Goal: Transaction & Acquisition: Purchase product/service

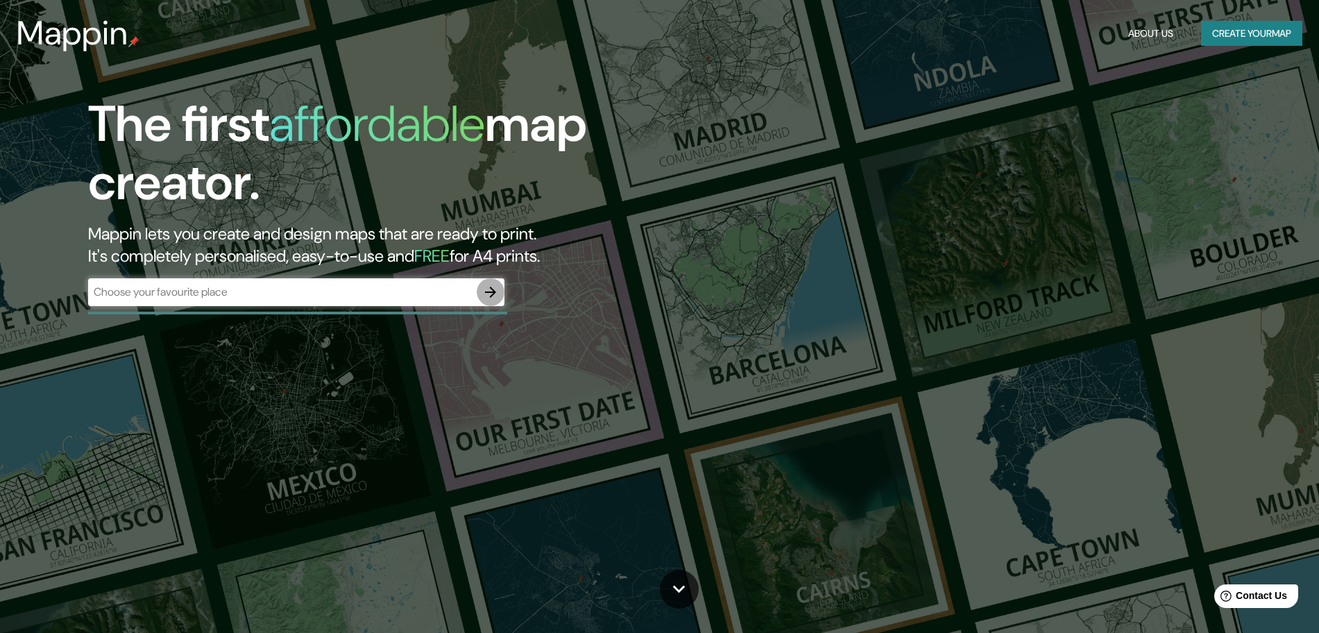
click at [498, 293] on icon "button" at bounding box center [490, 292] width 17 height 17
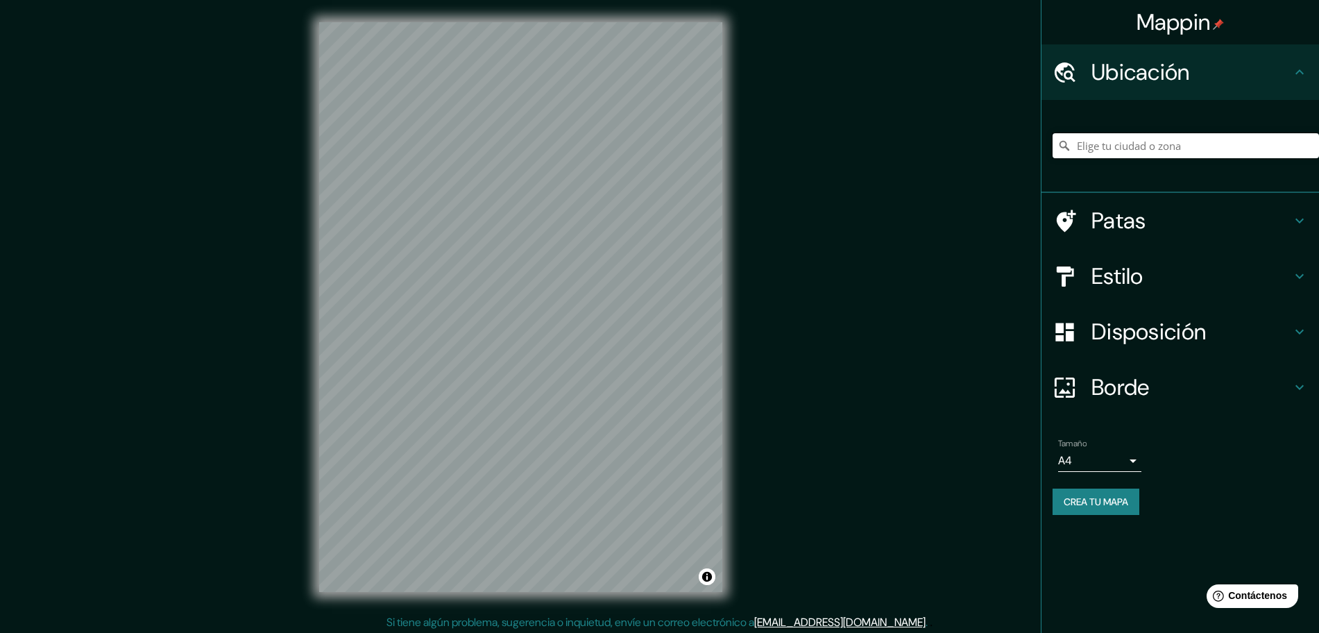
click at [1169, 146] on input "Elige tu ciudad o zona" at bounding box center [1186, 145] width 267 height 25
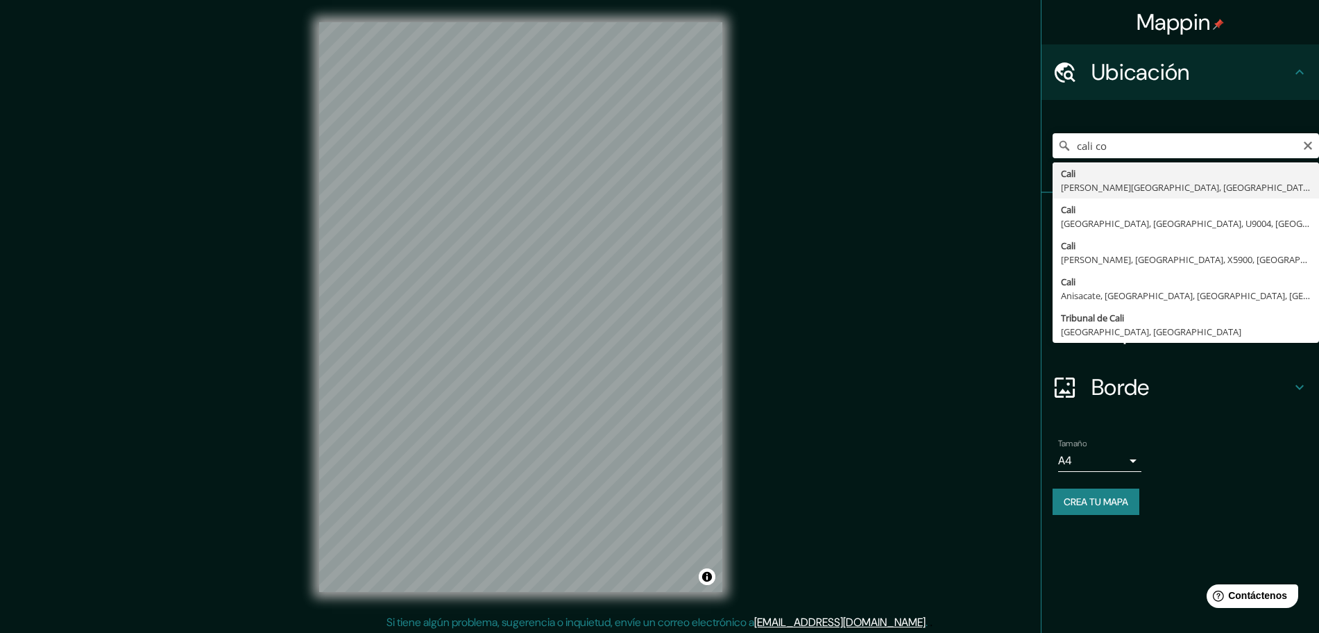
type input "Cali, Valle del Cauca, Colombia"
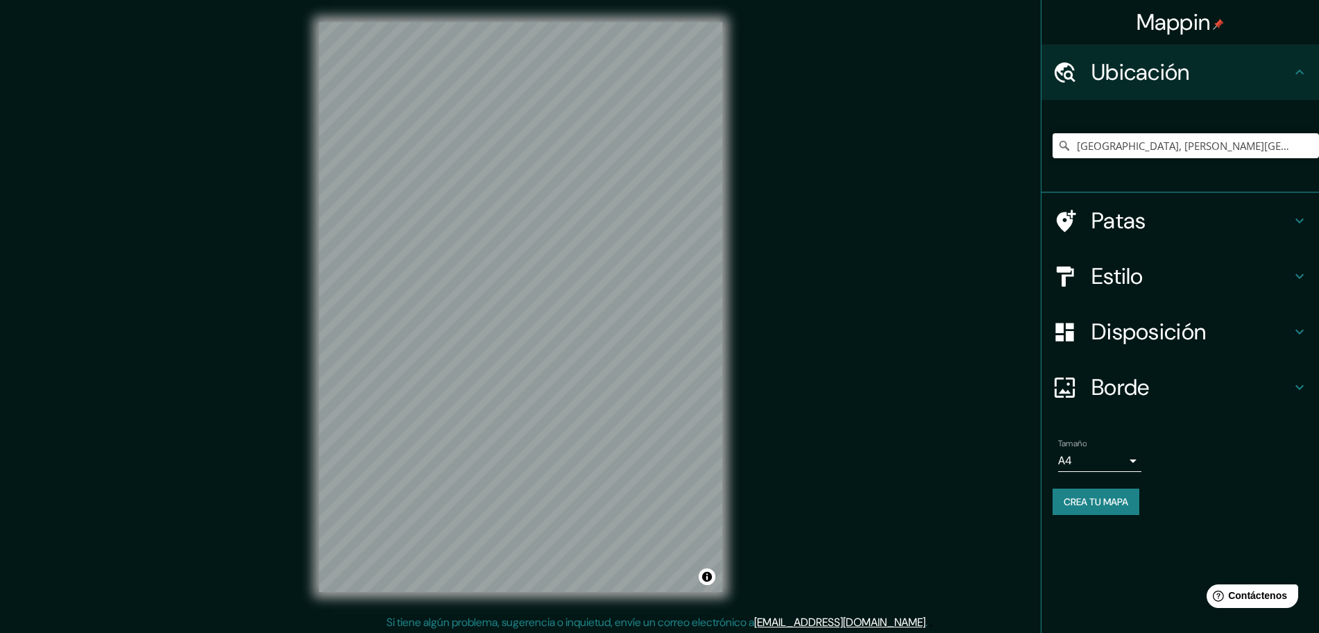
click at [1199, 271] on h4 "Estilo" at bounding box center [1192, 276] width 200 height 28
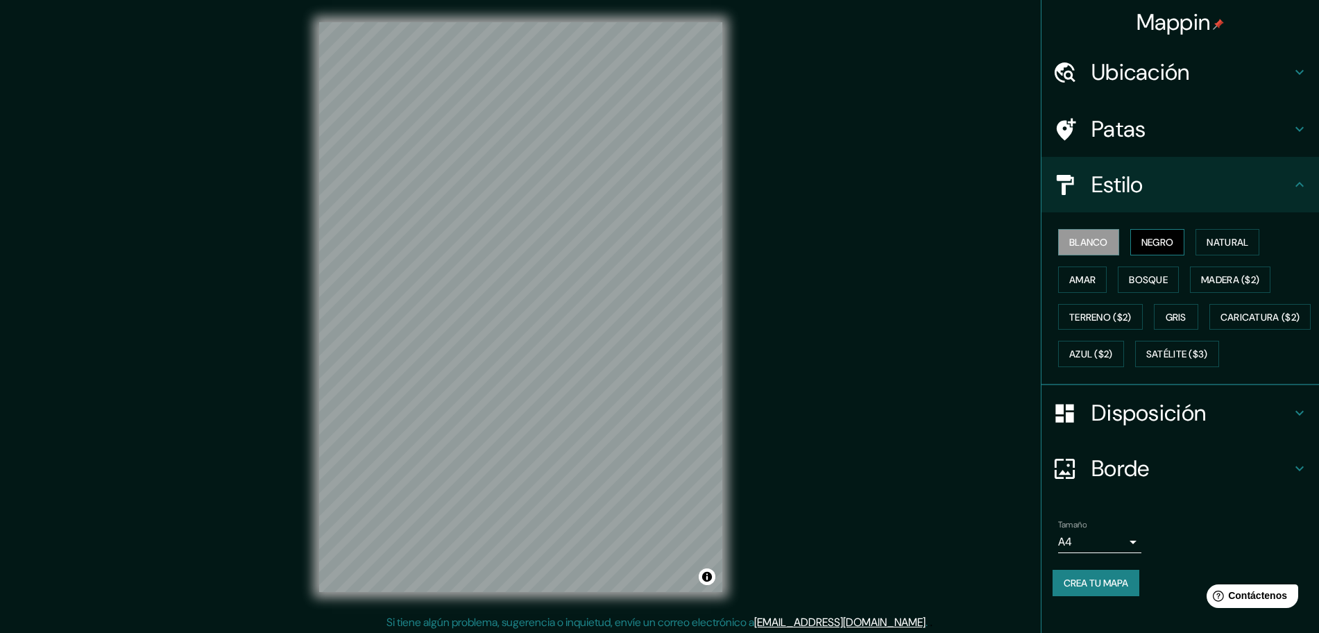
click at [1156, 248] on font "Negro" at bounding box center [1158, 242] width 33 height 18
click at [1086, 239] on font "Blanco" at bounding box center [1089, 242] width 39 height 12
click at [1142, 242] on font "Negro" at bounding box center [1158, 242] width 33 height 12
click at [1058, 246] on button "Blanco" at bounding box center [1088, 242] width 61 height 26
click at [1107, 428] on font "Disposición" at bounding box center [1149, 412] width 115 height 29
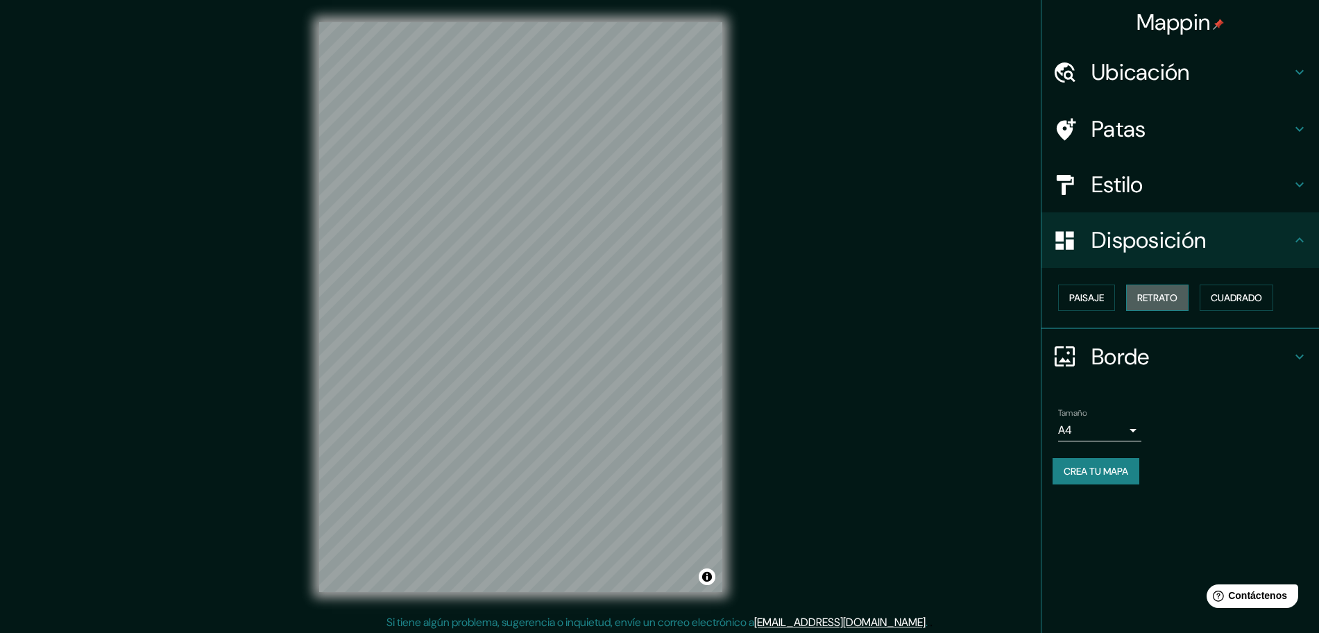
click at [1163, 295] on font "Retrato" at bounding box center [1158, 298] width 40 height 12
click at [1115, 298] on button "Paisaje" at bounding box center [1086, 298] width 57 height 26
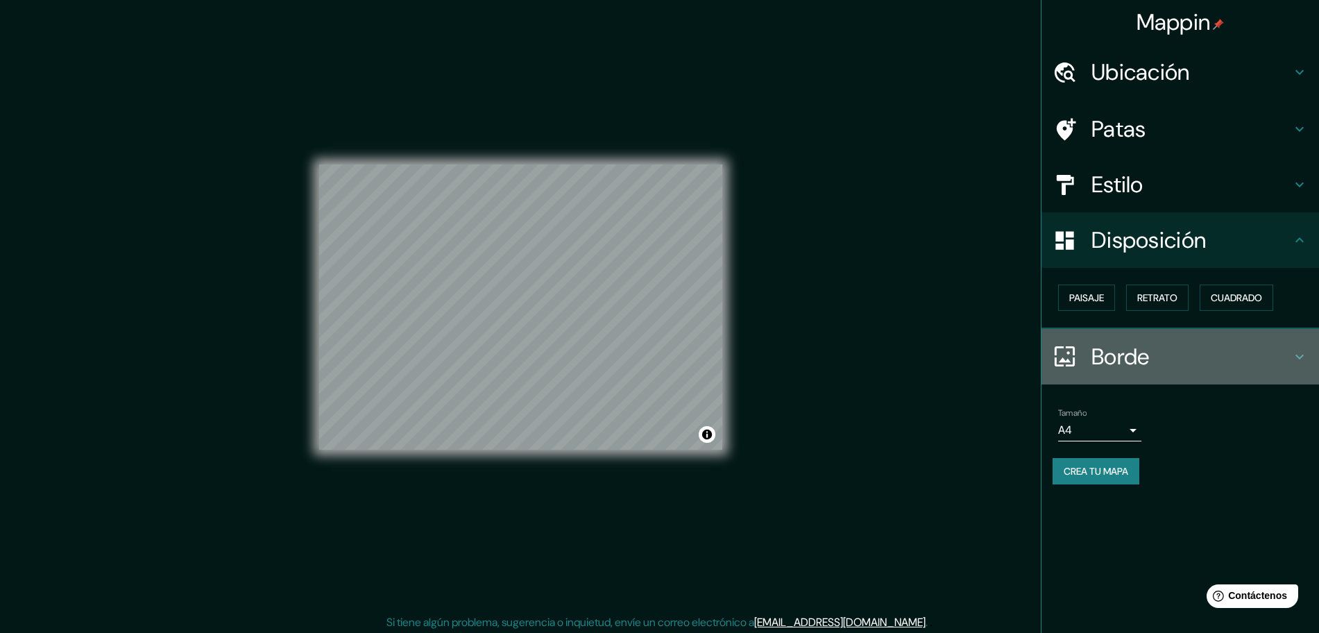
click at [1142, 349] on font "Borde" at bounding box center [1121, 356] width 58 height 29
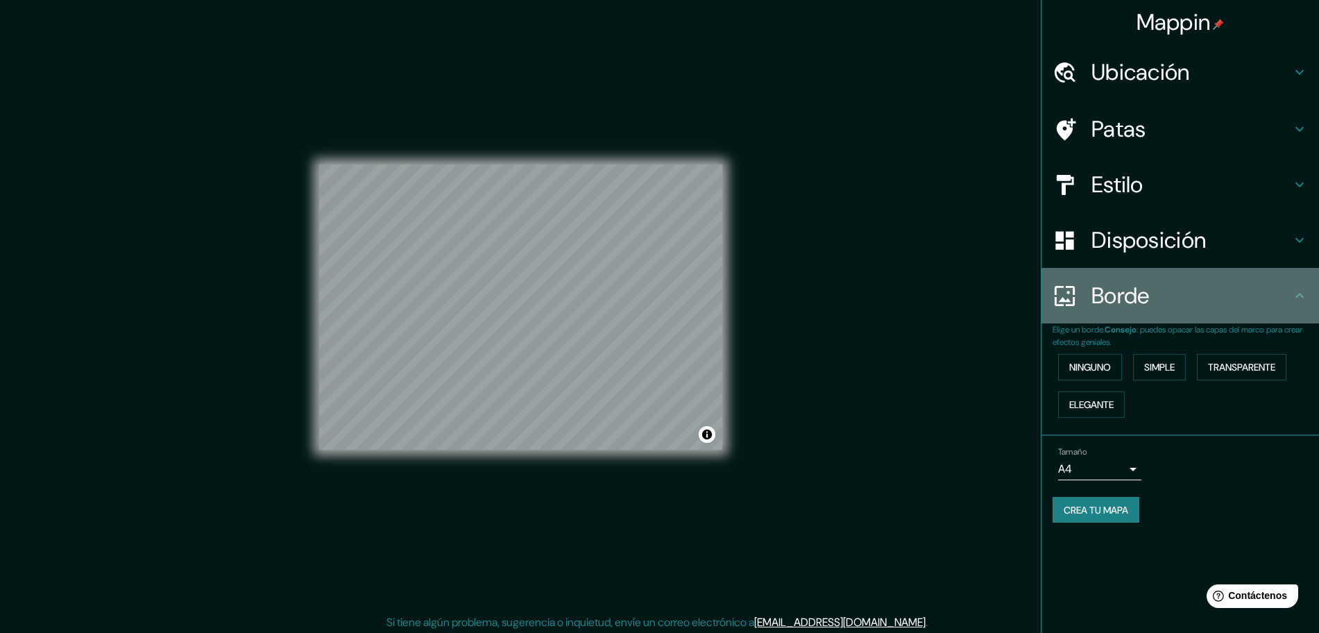
click at [1140, 299] on font "Borde" at bounding box center [1121, 295] width 58 height 29
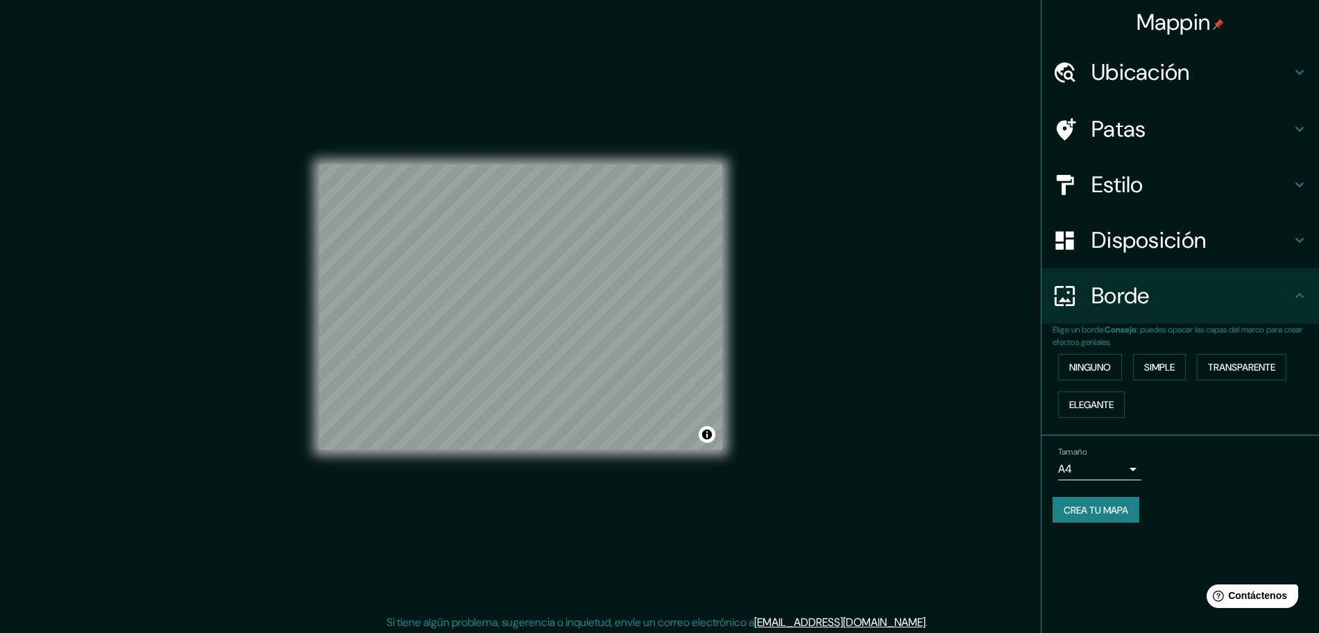
click at [1148, 151] on div "Patas" at bounding box center [1181, 129] width 278 height 56
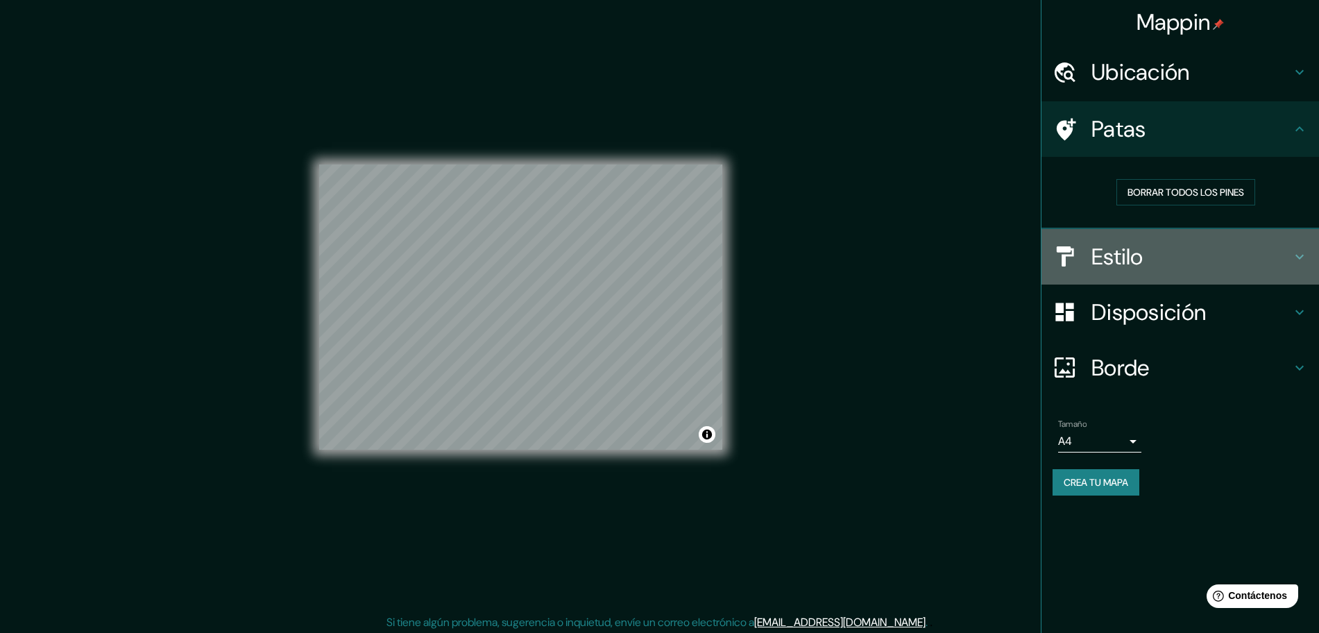
click at [1144, 240] on div "Estilo" at bounding box center [1181, 257] width 278 height 56
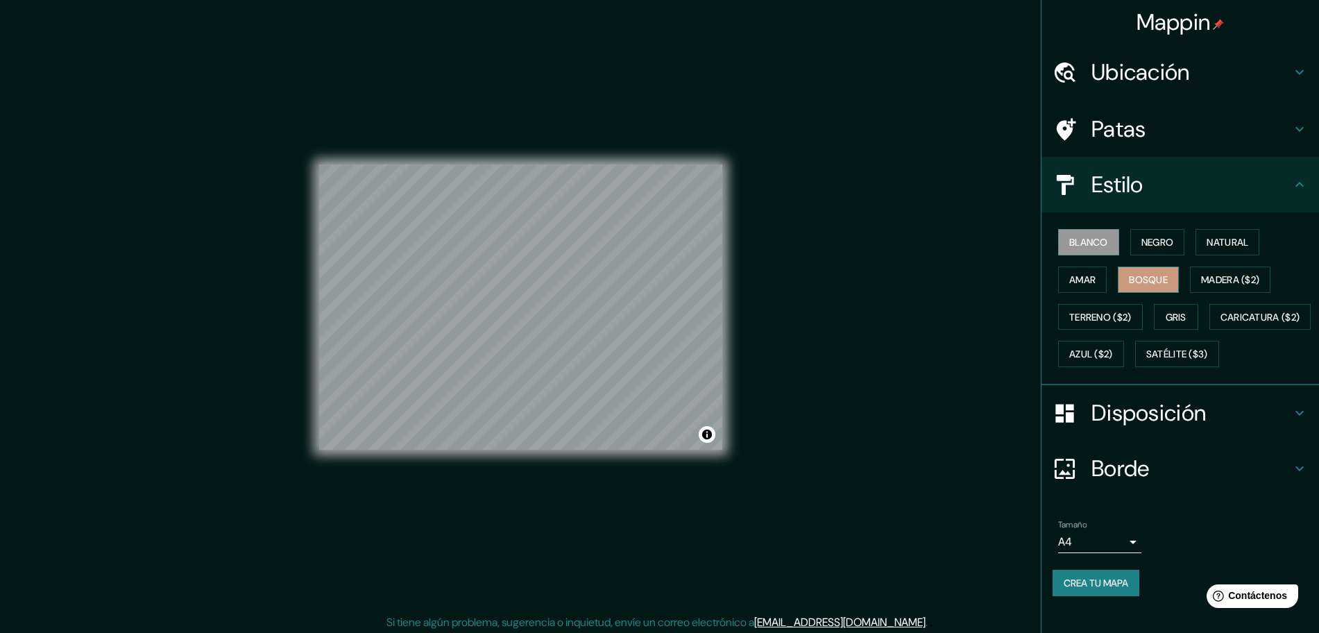
click at [1156, 273] on font "Bosque" at bounding box center [1148, 279] width 39 height 12
click at [1070, 239] on font "Blanco" at bounding box center [1089, 242] width 39 height 12
click at [1196, 235] on button "Natural" at bounding box center [1228, 242] width 64 height 26
click at [1210, 236] on font "Natural" at bounding box center [1228, 242] width 42 height 12
click at [1078, 241] on font "Blanco" at bounding box center [1089, 242] width 39 height 12
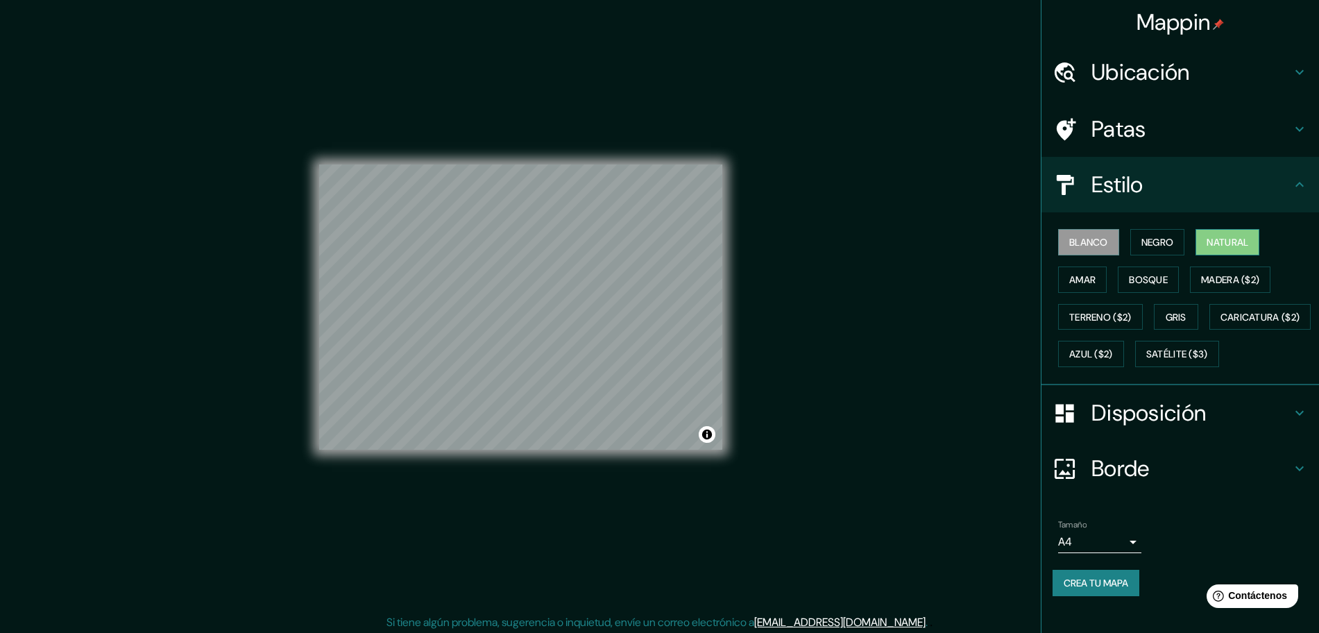
click at [1207, 236] on font "Natural" at bounding box center [1228, 242] width 42 height 12
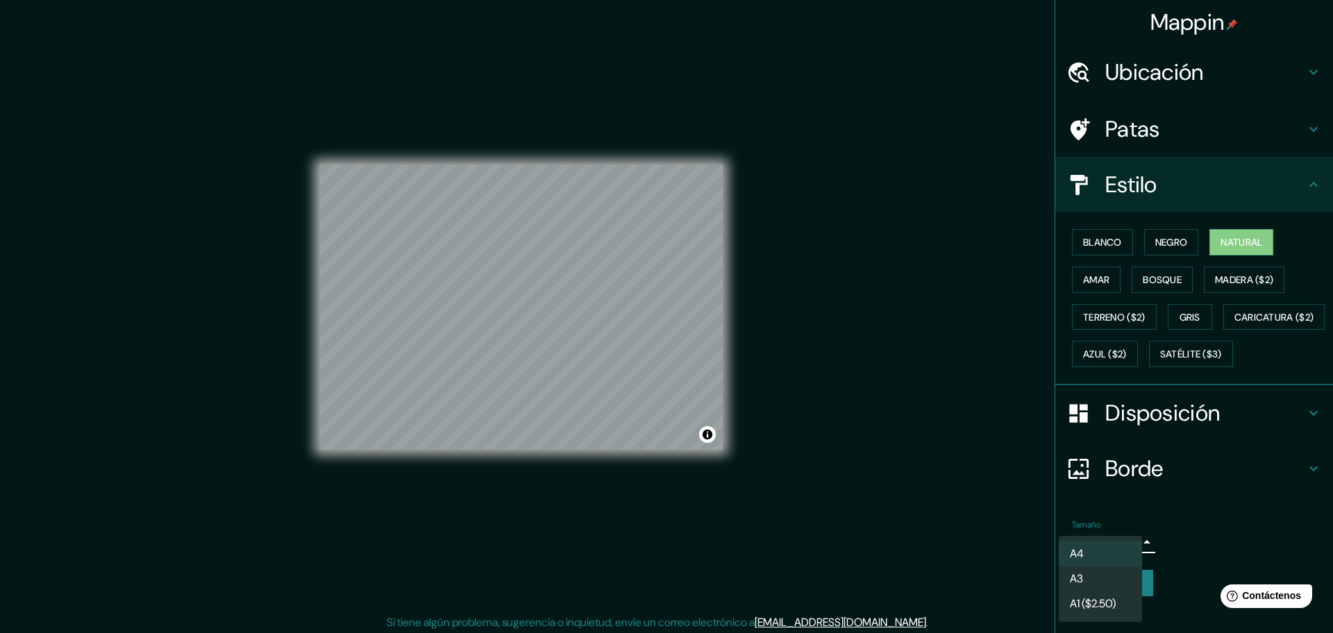
click at [1122, 577] on body "Mappin Ubicación Cali, Valle del Cauca, Colombia Patas Estilo Blanco Negro Natu…" at bounding box center [666, 316] width 1333 height 633
click at [1117, 552] on li "A4" at bounding box center [1099, 554] width 83 height 26
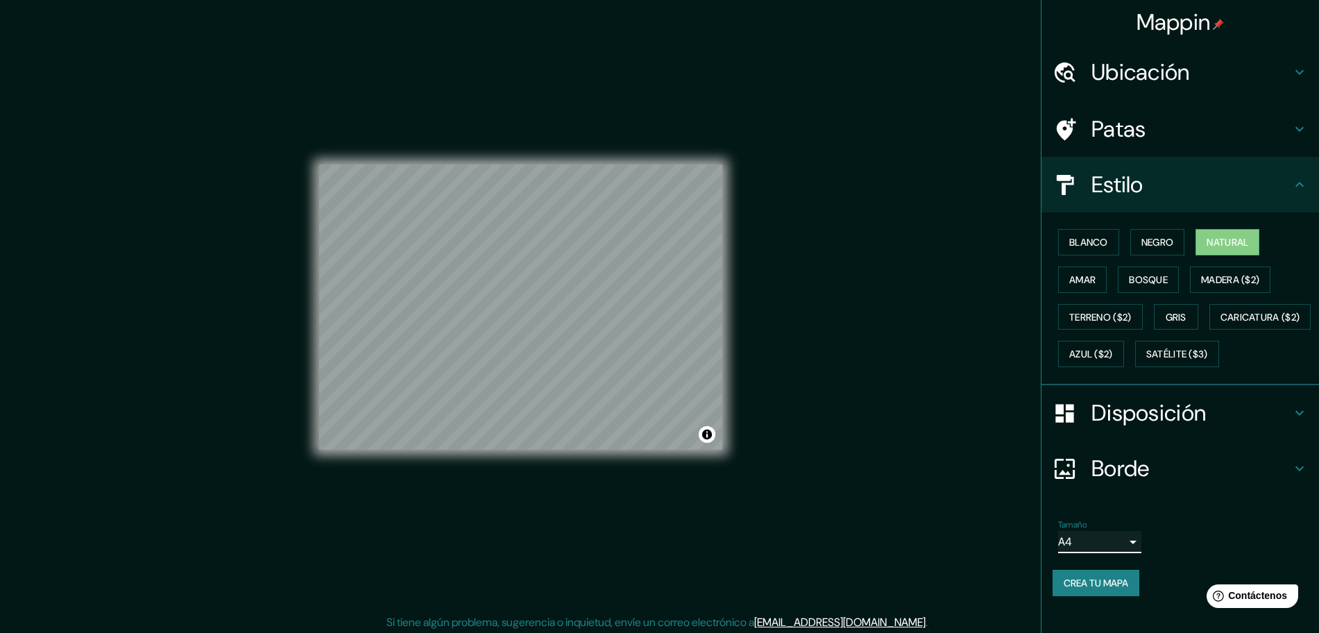
scroll to position [17, 0]
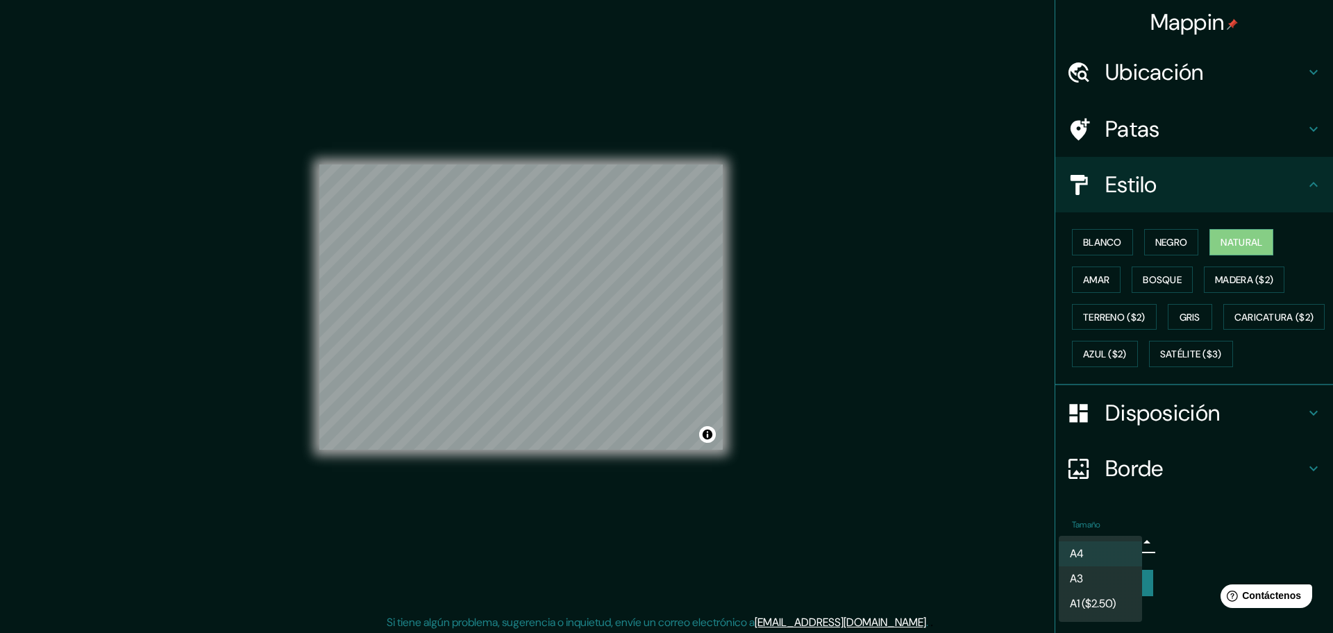
click at [1117, 552] on body "Mappin Ubicación Cali, Valle del Cauca, Colombia Patas Estilo Blanco Negro Natu…" at bounding box center [666, 316] width 1333 height 633
click at [1031, 96] on div at bounding box center [666, 316] width 1333 height 633
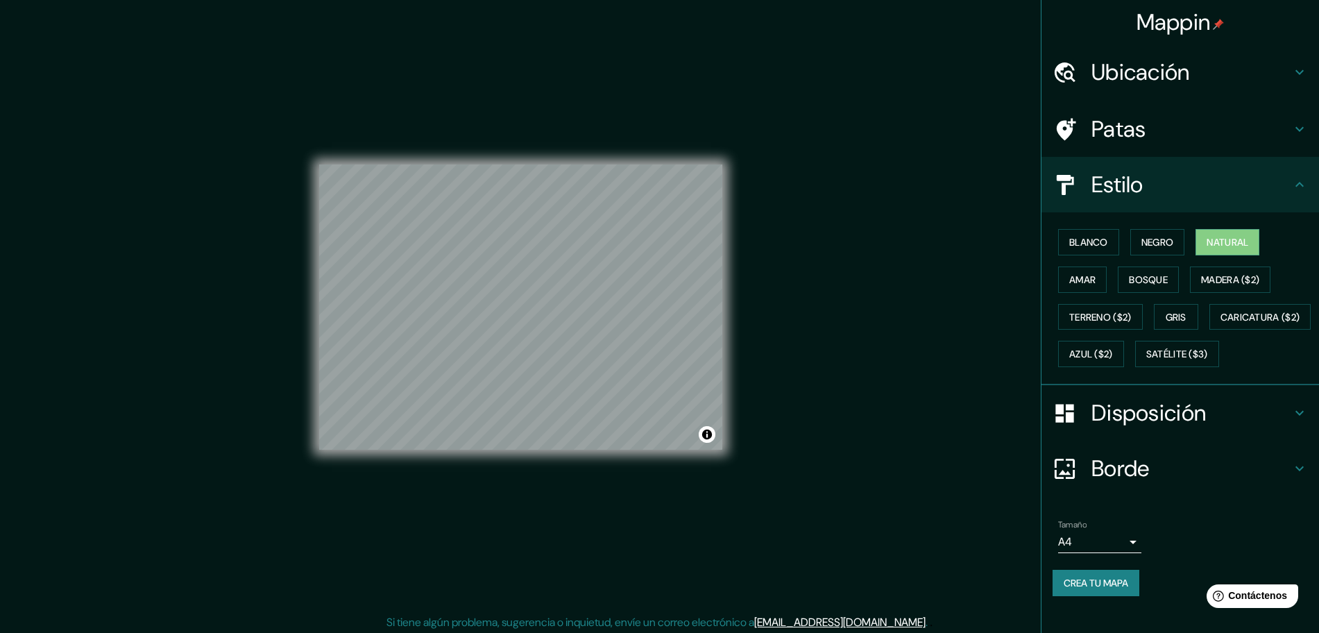
scroll to position [3, 0]
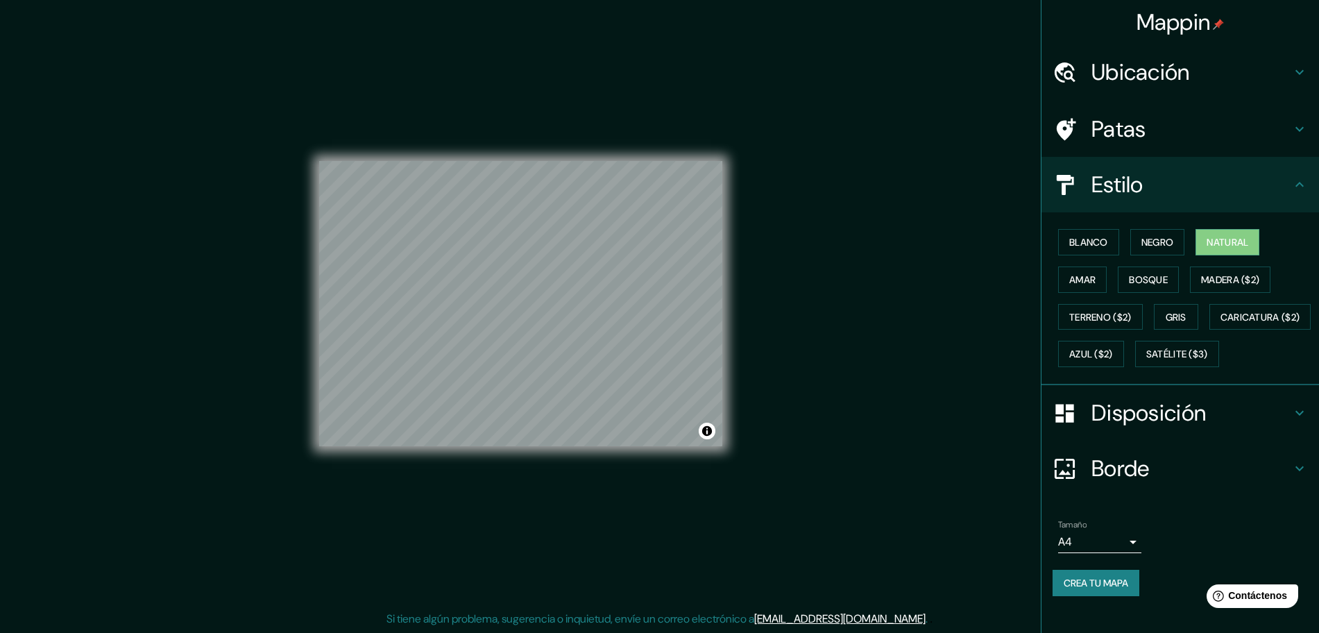
click at [1091, 592] on font "Crea tu mapa" at bounding box center [1096, 583] width 65 height 18
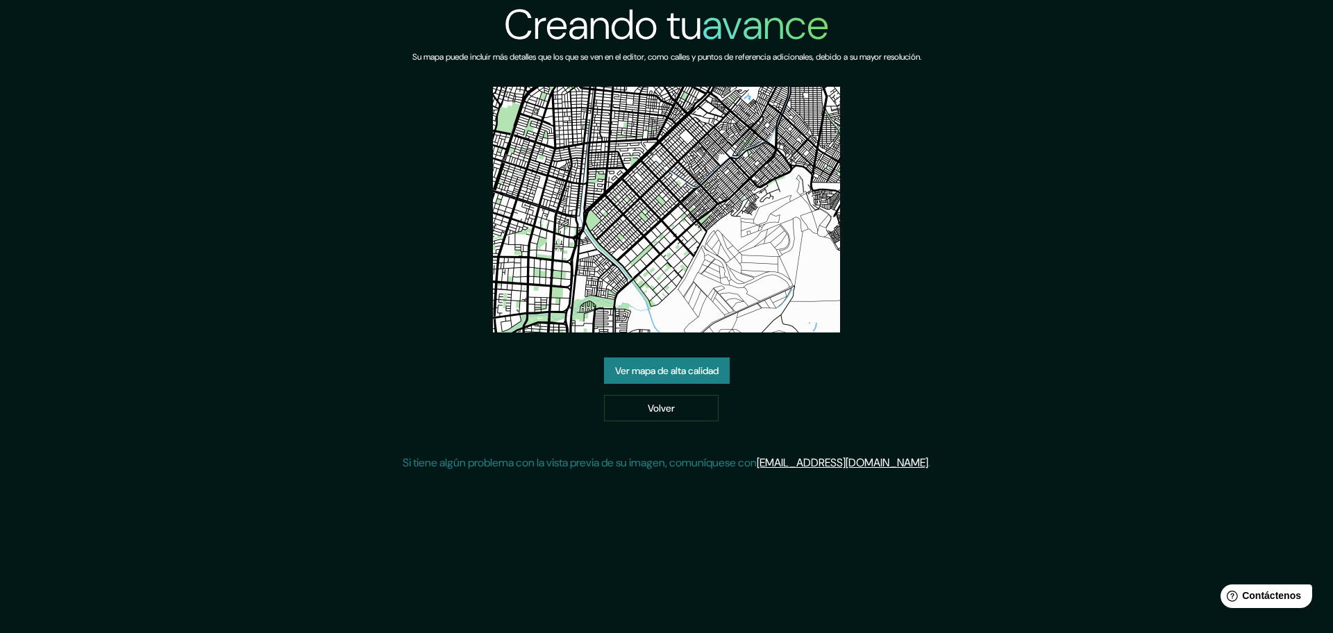
click at [689, 375] on font "Ver mapa de alta calidad" at bounding box center [666, 370] width 103 height 12
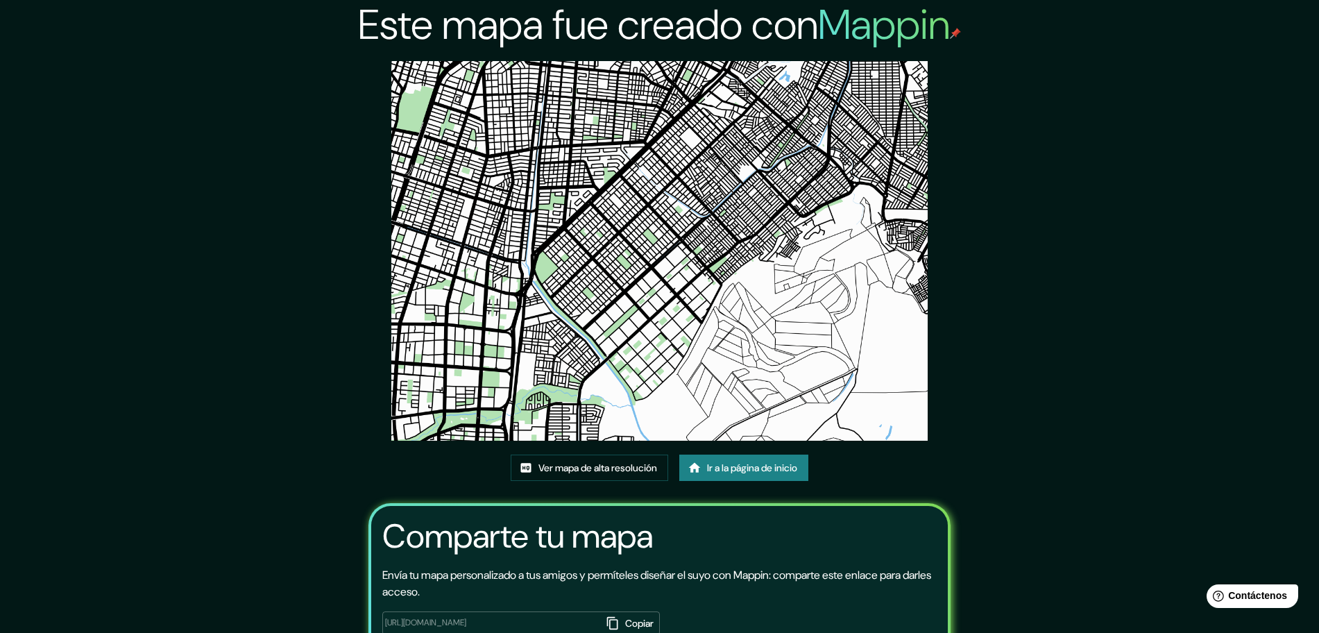
drag, startPoint x: 679, startPoint y: 299, endPoint x: 1142, endPoint y: 205, distance: 472.5
click at [1142, 205] on div "Este mapa fue creado con Mappin Ver mapa de alta resolución Ir a la página de i…" at bounding box center [659, 364] width 1319 height 729
click at [622, 468] on font "Ver mapa de alta resolución" at bounding box center [598, 468] width 119 height 12
